Goal: Task Accomplishment & Management: Use online tool/utility

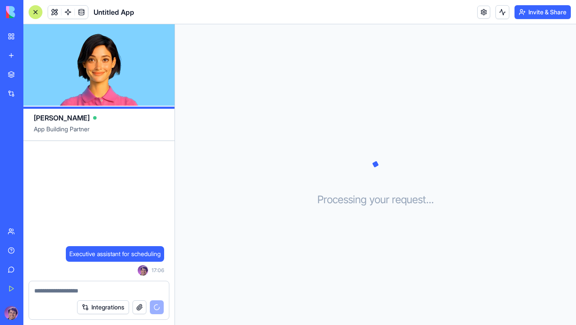
scroll to position [38, 0]
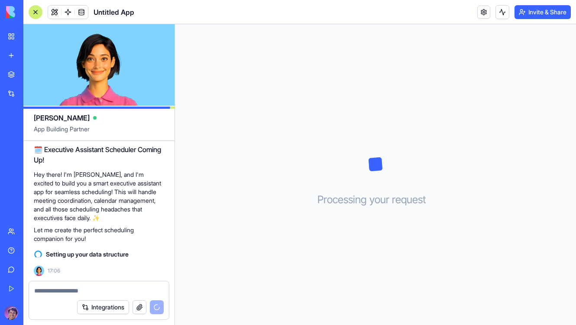
click at [199, 70] on div "Processing your request . . ." at bounding box center [375, 174] width 401 height 301
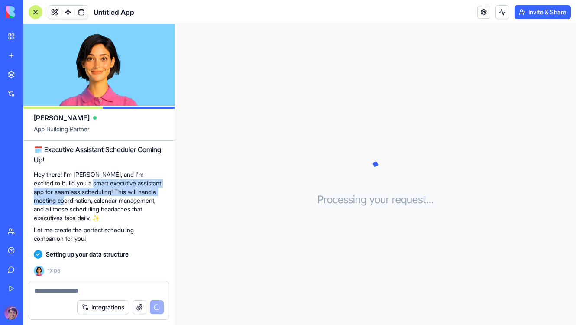
drag, startPoint x: 91, startPoint y: 198, endPoint x: 78, endPoint y: 178, distance: 22.6
click at [78, 178] on p "Hey there! I'm [PERSON_NAME], and I'm excited to build you a smart executive as…" at bounding box center [99, 196] width 130 height 52
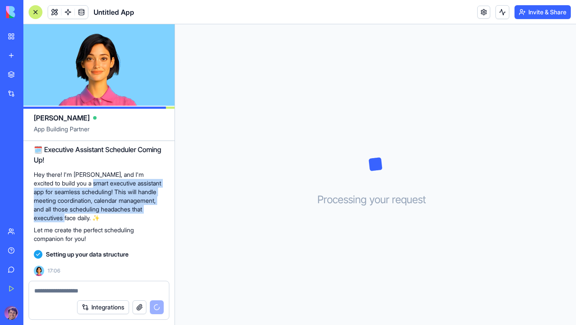
drag, startPoint x: 78, startPoint y: 178, endPoint x: 90, endPoint y: 214, distance: 37.8
click at [90, 214] on p "Hey there! I'm [PERSON_NAME], and I'm excited to build you a smart executive as…" at bounding box center [99, 196] width 130 height 52
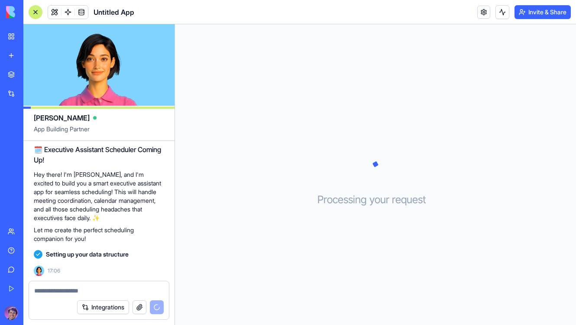
click at [52, 273] on span "17:06" at bounding box center [54, 270] width 13 height 7
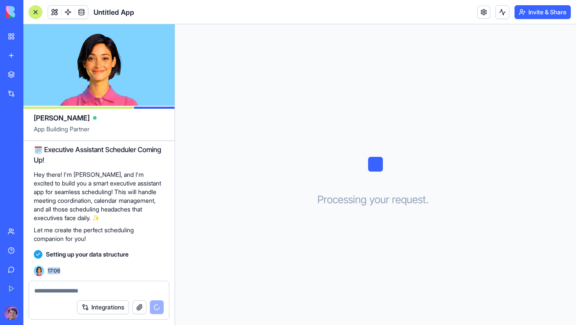
click at [52, 273] on span "17:06" at bounding box center [54, 270] width 13 height 7
click at [120, 18] on div "Untitled App" at bounding box center [82, 12] width 106 height 14
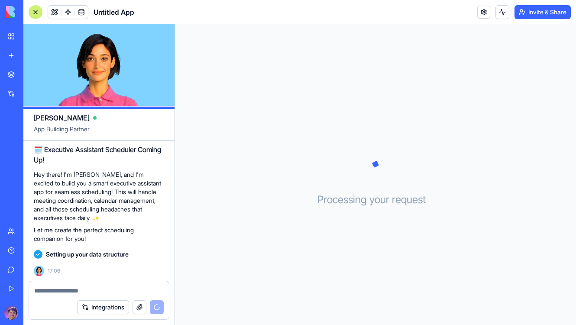
click at [120, 13] on span "Untitled App" at bounding box center [114, 12] width 41 height 10
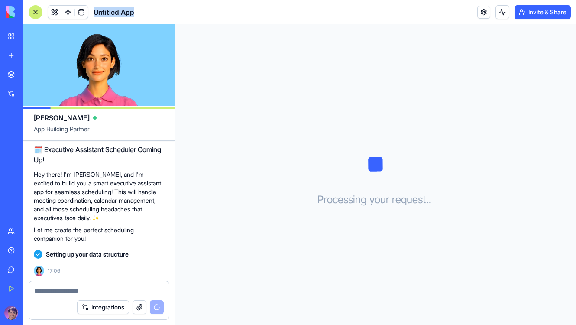
click at [120, 13] on span "Untitled App" at bounding box center [114, 12] width 41 height 10
click at [52, 13] on button at bounding box center [54, 12] width 13 height 13
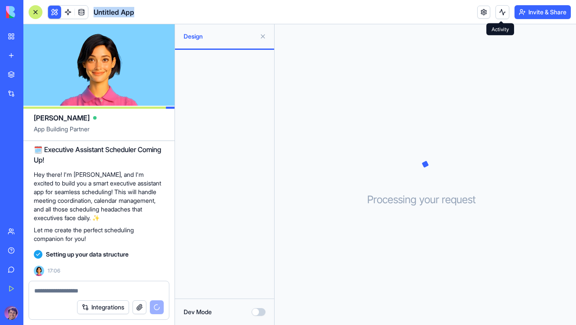
click at [497, 13] on button at bounding box center [502, 12] width 14 height 14
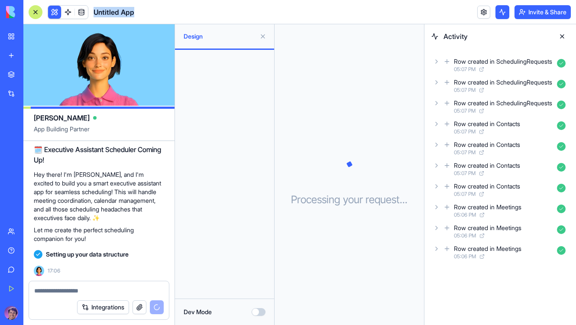
click at [479, 13] on link at bounding box center [483, 12] width 13 height 13
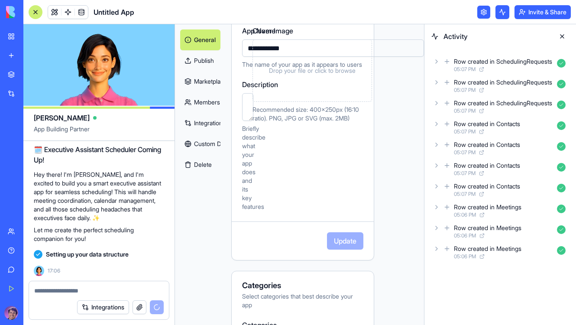
scroll to position [23, 22]
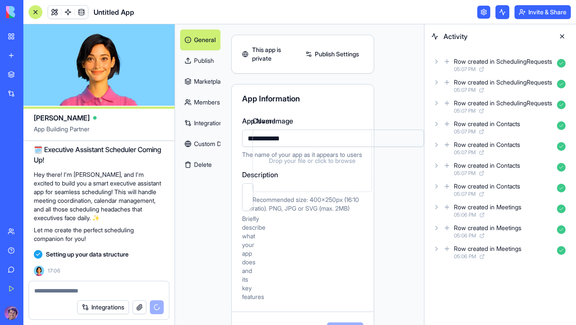
click at [204, 87] on link "Marketplace" at bounding box center [200, 81] width 40 height 21
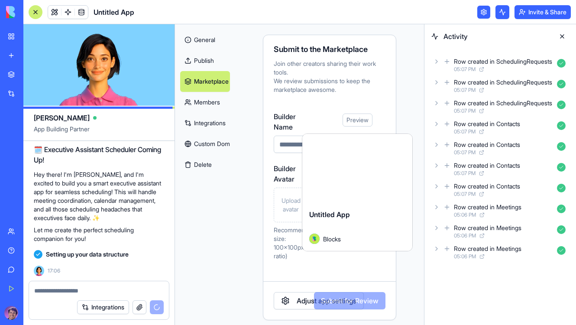
click at [201, 100] on link "Members" at bounding box center [205, 102] width 50 height 21
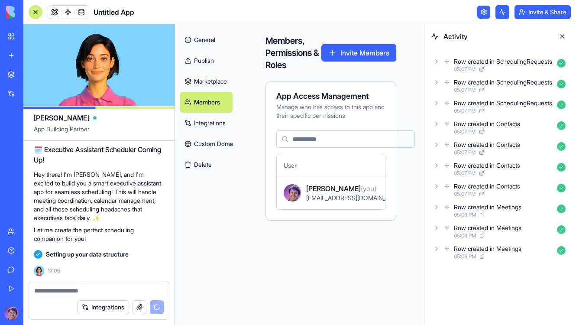
click at [198, 125] on link "Integrations" at bounding box center [206, 123] width 52 height 21
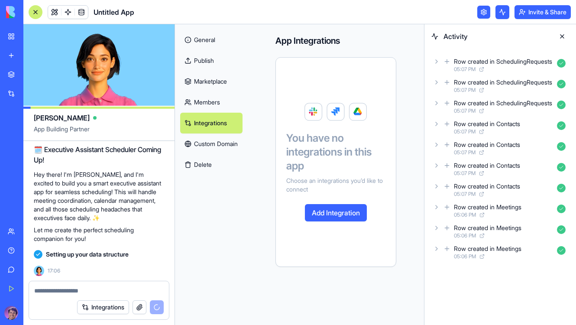
click at [200, 142] on link "Custom Domain" at bounding box center [211, 143] width 62 height 21
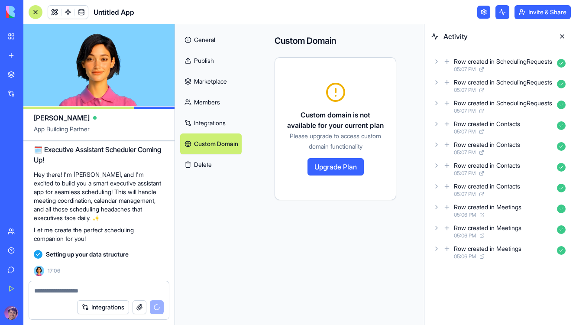
click at [200, 151] on link "Custom Domain" at bounding box center [211, 143] width 62 height 21
click at [194, 44] on link "General" at bounding box center [211, 39] width 62 height 21
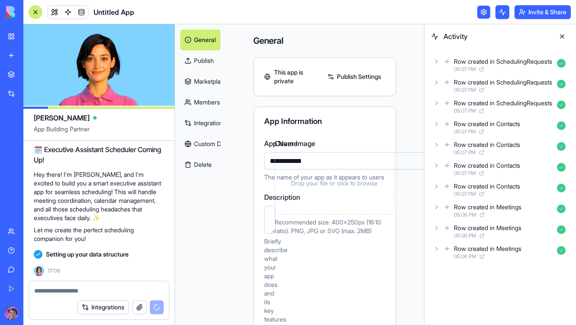
scroll to position [0, 22]
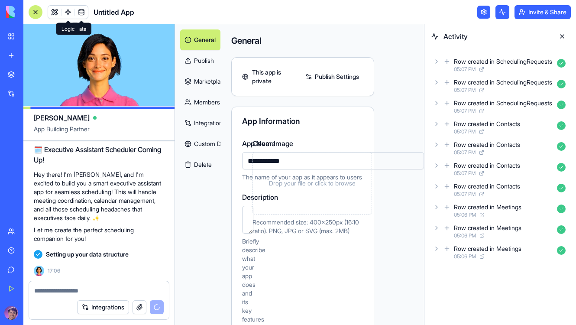
click at [58, 13] on span at bounding box center [68, 12] width 24 height 24
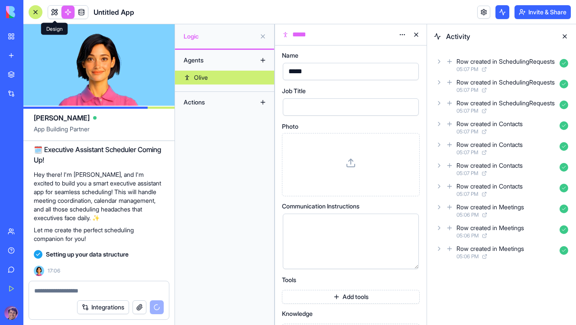
click at [55, 13] on link at bounding box center [54, 12] width 13 height 13
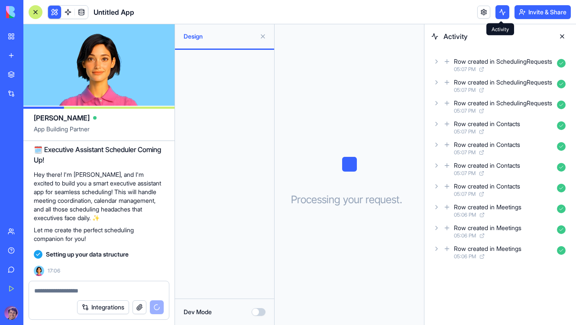
click at [503, 13] on button at bounding box center [502, 12] width 14 height 14
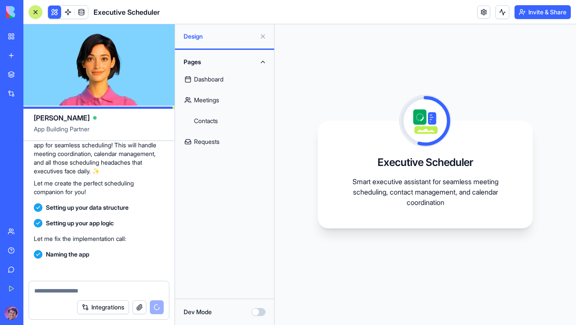
scroll to position [163, 0]
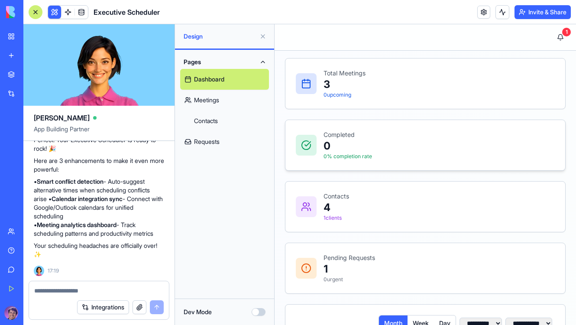
scroll to position [5, 0]
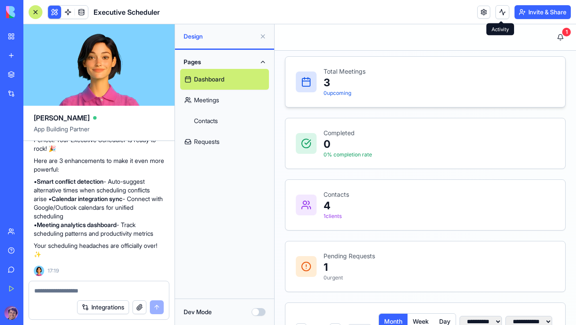
click at [338, 78] on p "3" at bounding box center [345, 83] width 42 height 14
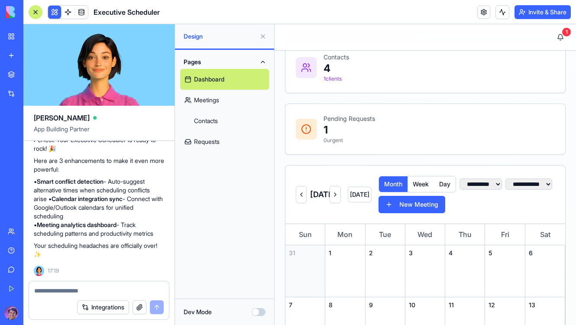
scroll to position [0, 0]
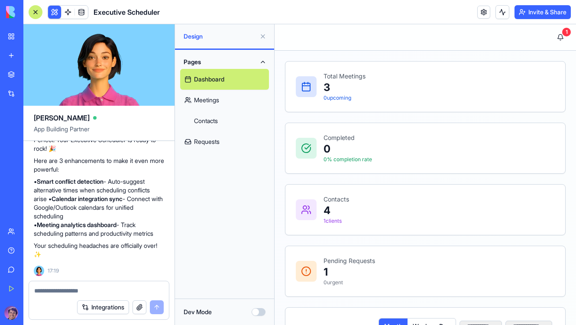
click at [212, 97] on link "Meetings" at bounding box center [224, 100] width 89 height 21
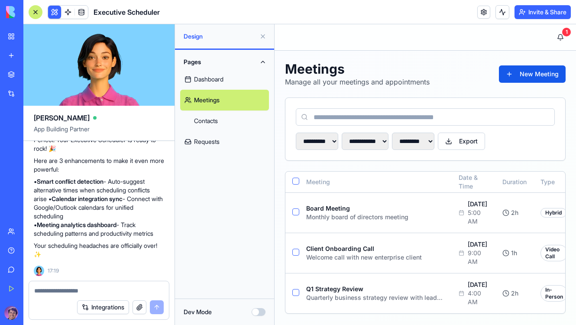
scroll to position [77, 0]
click at [209, 121] on link "Contacts" at bounding box center [224, 120] width 89 height 21
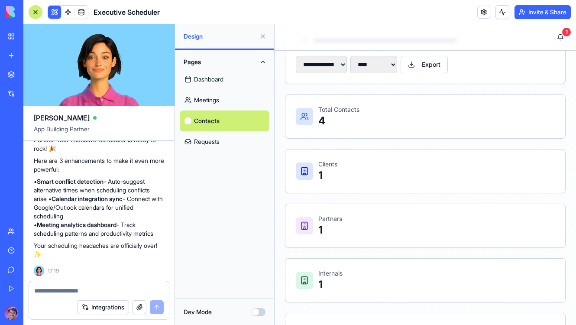
click at [340, 112] on p "Total Contacts" at bounding box center [338, 109] width 41 height 9
click at [287, 118] on div "Total Contacts 4" at bounding box center [425, 116] width 280 height 43
click at [198, 140] on link "Requests" at bounding box center [224, 141] width 89 height 21
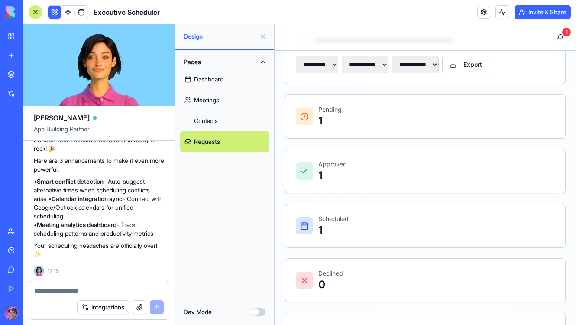
click at [299, 104] on div "Pending 1" at bounding box center [425, 116] width 280 height 43
click at [306, 114] on icon at bounding box center [304, 116] width 9 height 9
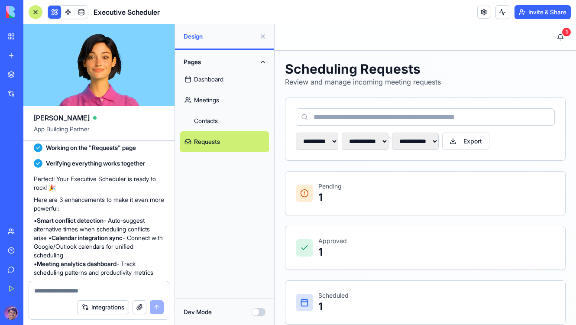
scroll to position [269, 0]
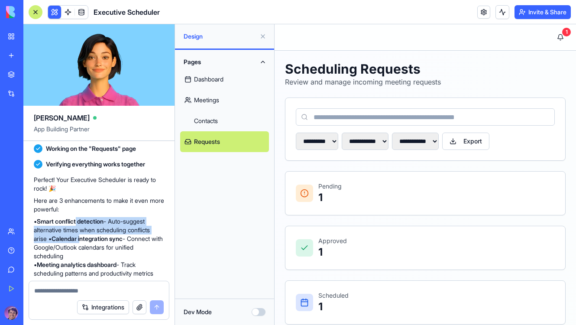
drag, startPoint x: 79, startPoint y: 220, endPoint x: 85, endPoint y: 240, distance: 20.0
click at [85, 240] on p "• Smart conflict detection - Auto-suggest alternative times when scheduling con…" at bounding box center [99, 247] width 130 height 61
click at [85, 240] on strong "Calendar integration sync" at bounding box center [87, 238] width 71 height 7
drag, startPoint x: 85, startPoint y: 240, endPoint x: 83, endPoint y: 224, distance: 15.7
click at [83, 224] on p "• Smart conflict detection - Auto-suggest alternative times when scheduling con…" at bounding box center [99, 247] width 130 height 61
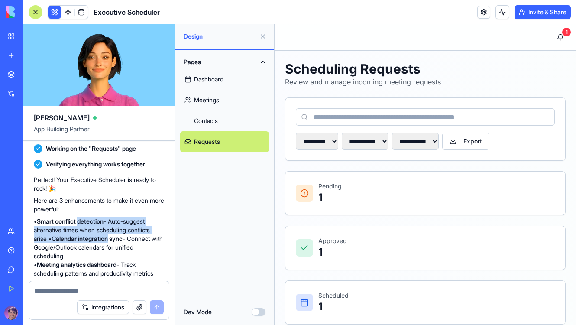
click at [83, 224] on strong "Smart conflict detection" at bounding box center [70, 220] width 67 height 7
drag, startPoint x: 83, startPoint y: 224, endPoint x: 90, endPoint y: 255, distance: 31.9
click at [91, 255] on p "• Smart conflict detection - Auto-suggest alternative times when scheduling con…" at bounding box center [99, 247] width 130 height 61
click at [90, 255] on p "• Smart conflict detection - Auto-suggest alternative times when scheduling con…" at bounding box center [99, 247] width 130 height 61
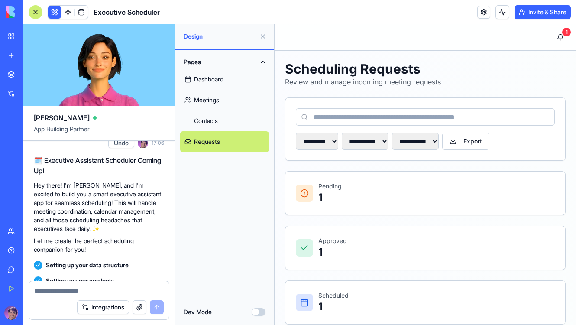
scroll to position [20, 0]
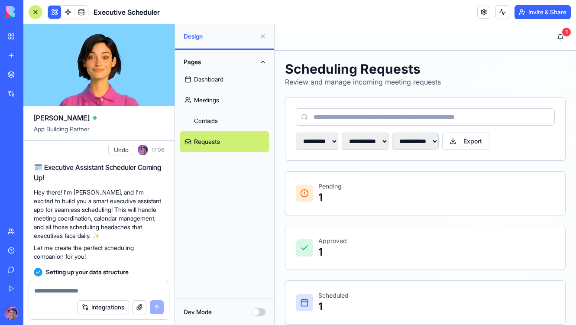
click at [204, 104] on link "Meetings" at bounding box center [224, 100] width 89 height 21
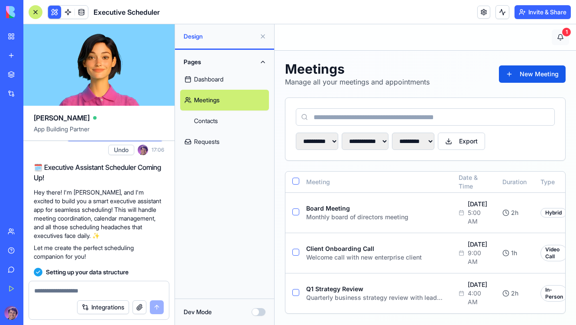
click at [562, 36] on button "1" at bounding box center [560, 37] width 17 height 16
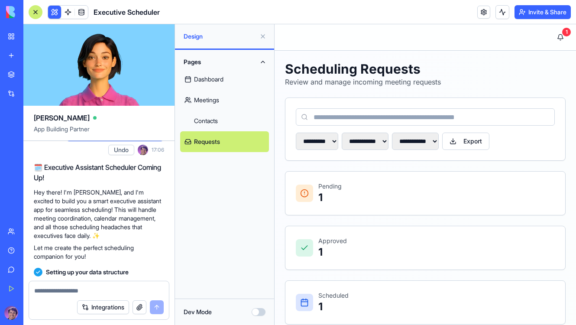
click at [562, 36] on button "1" at bounding box center [560, 37] width 17 height 16
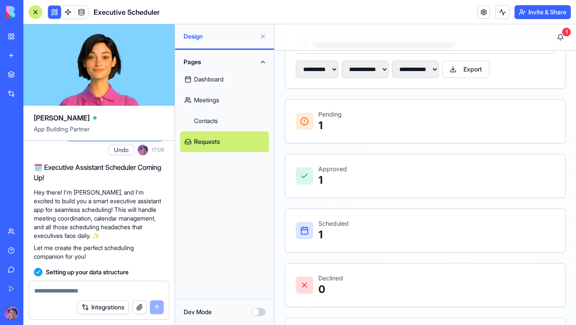
scroll to position [141, 0]
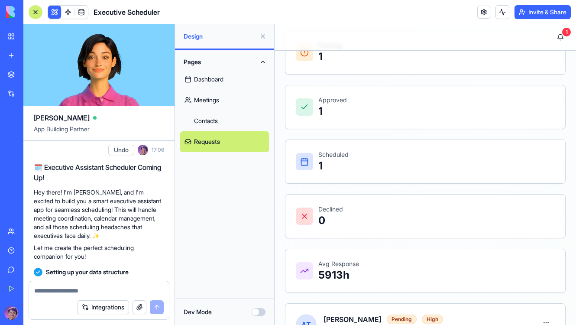
click at [230, 74] on link "Dashboard" at bounding box center [224, 79] width 89 height 21
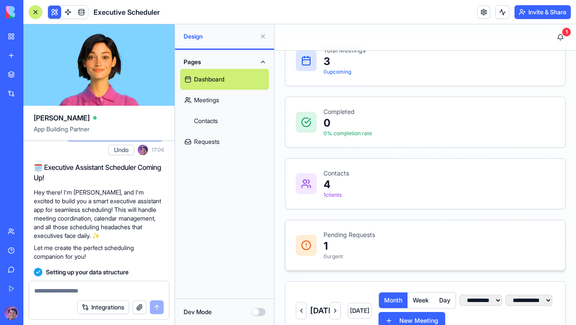
scroll to position [14, 0]
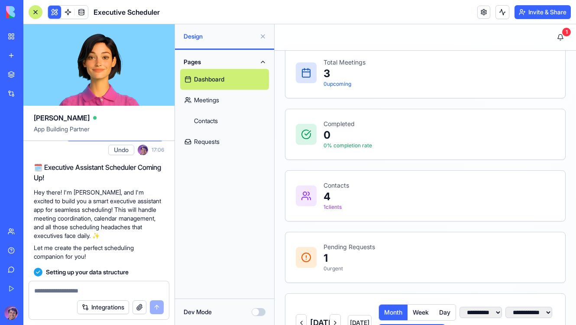
click at [210, 136] on link "Requests" at bounding box center [224, 141] width 89 height 21
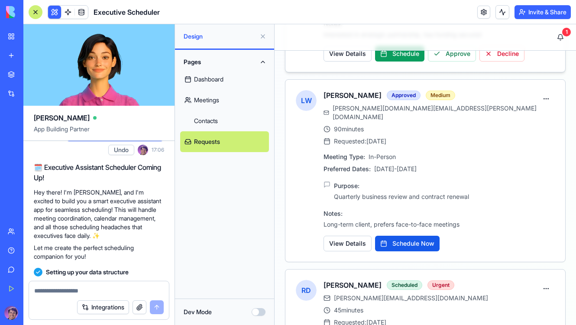
scroll to position [553, 0]
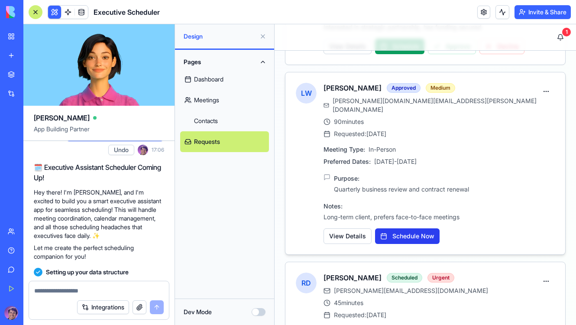
click at [407, 228] on button "Schedule Now" at bounding box center [407, 236] width 65 height 16
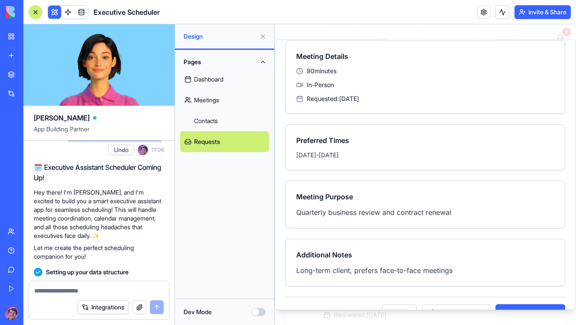
scroll to position [111, 0]
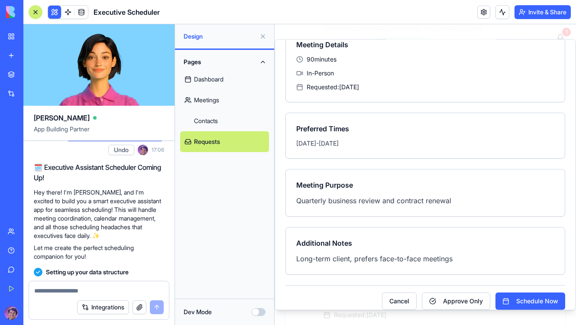
drag, startPoint x: 456, startPoint y: 290, endPoint x: 394, endPoint y: 265, distance: 66.3
click at [394, 265] on div "LW [PERSON_NAME] Medium [PERSON_NAME][DOMAIN_NAME][EMAIL_ADDRESS][PERSON_NAME][…" at bounding box center [425, 132] width 280 height 355
click at [395, 292] on button "Cancel" at bounding box center [399, 300] width 35 height 17
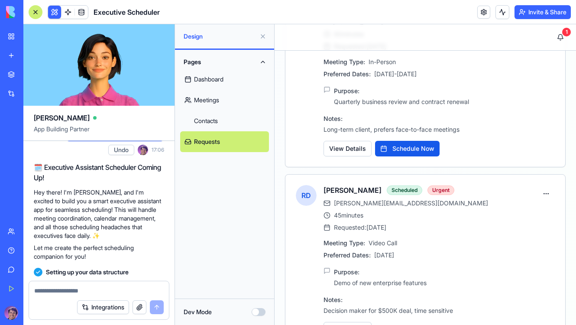
scroll to position [666, 0]
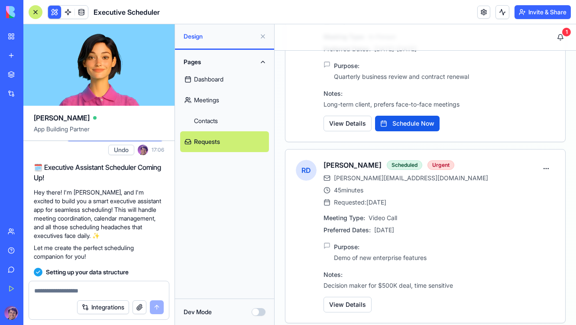
drag, startPoint x: 356, startPoint y: 296, endPoint x: 277, endPoint y: 231, distance: 101.9
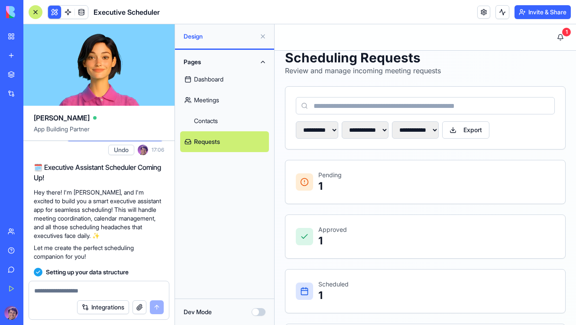
scroll to position [0, 0]
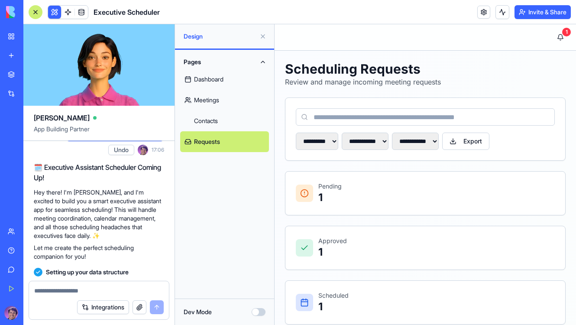
click at [223, 103] on link "Meetings" at bounding box center [224, 100] width 89 height 21
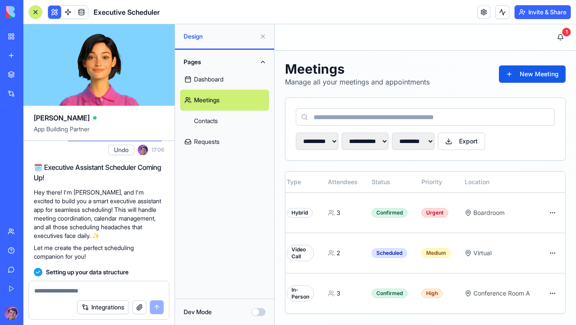
click at [221, 71] on link "Dashboard" at bounding box center [224, 79] width 89 height 21
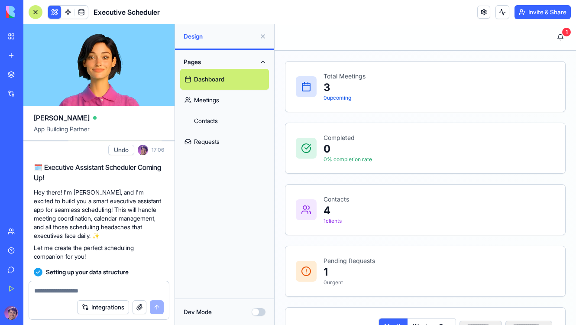
click at [223, 98] on link "Meetings" at bounding box center [224, 100] width 89 height 21
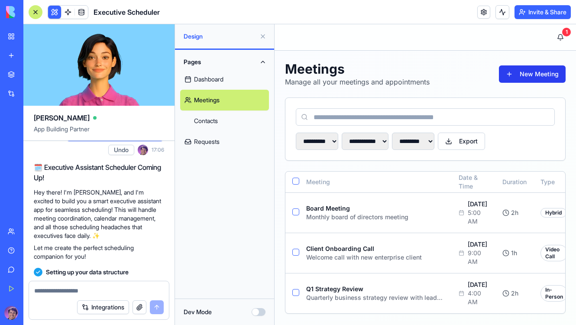
click at [533, 74] on button "New Meeting" at bounding box center [532, 73] width 67 height 17
select select "**********"
select select "******"
